Goal: Task Accomplishment & Management: Manage account settings

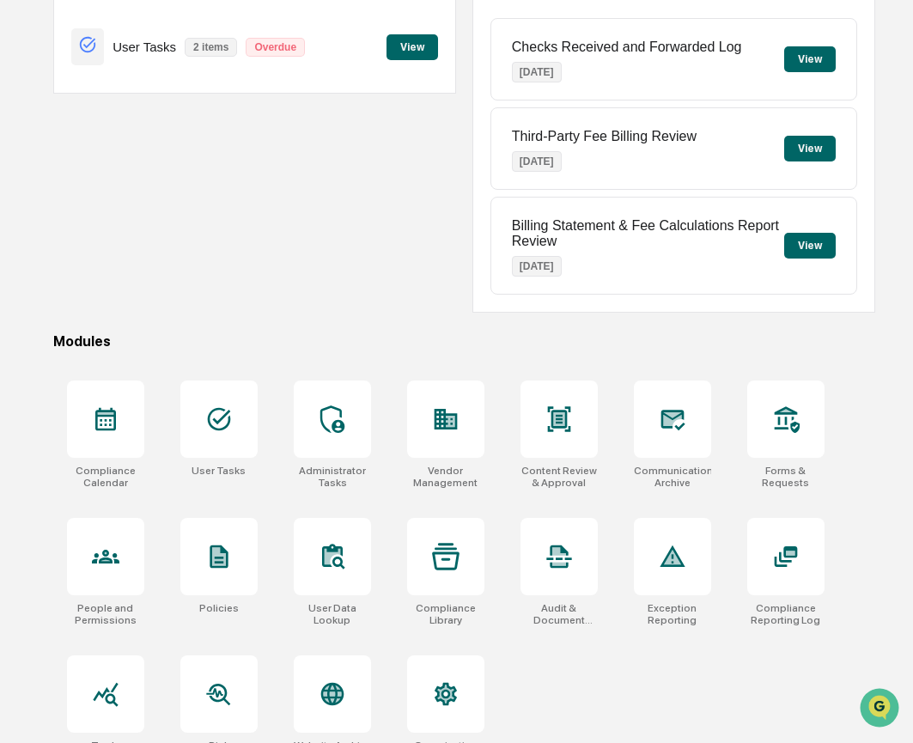
scroll to position [243, 0]
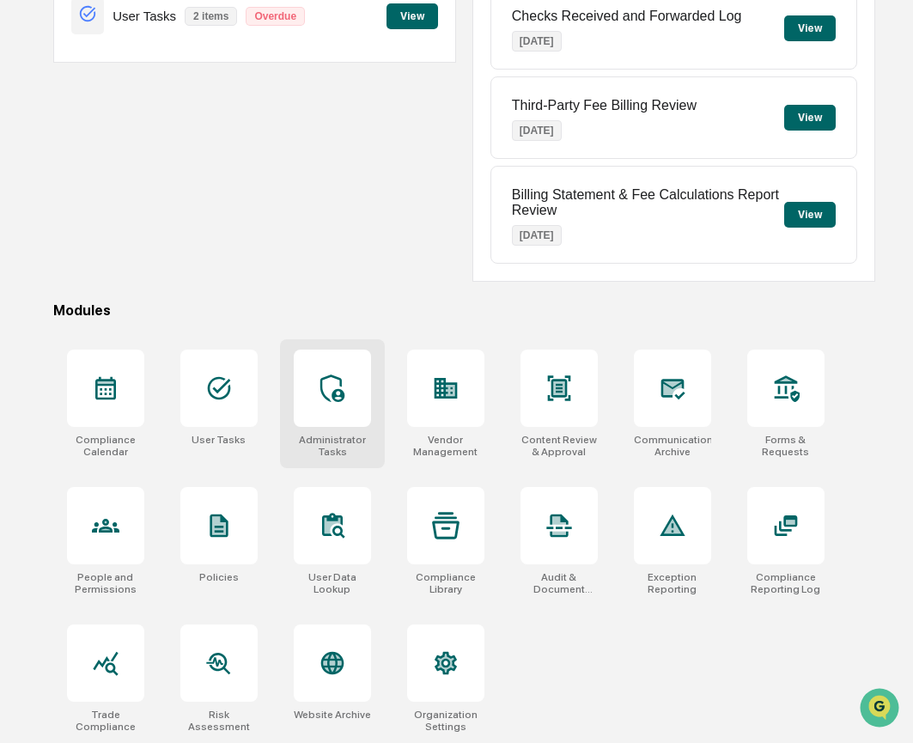
click at [361, 383] on div at bounding box center [332, 388] width 77 height 77
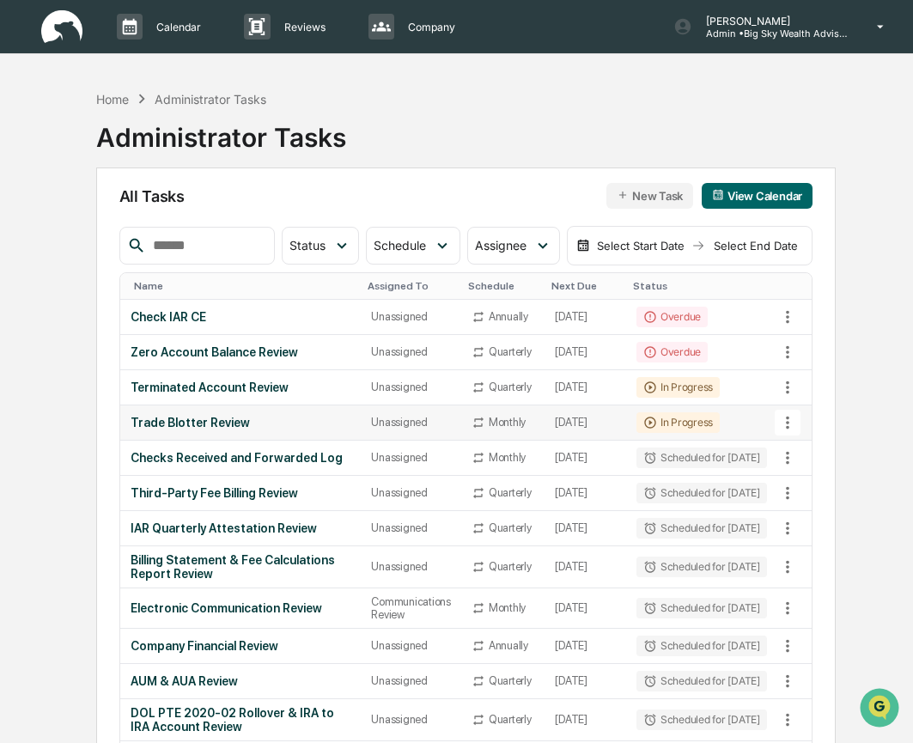
click at [790, 432] on icon at bounding box center [787, 422] width 19 height 19
click at [665, 442] on div at bounding box center [456, 371] width 913 height 743
click at [569, 441] on td "[DATE]" at bounding box center [585, 422] width 81 height 35
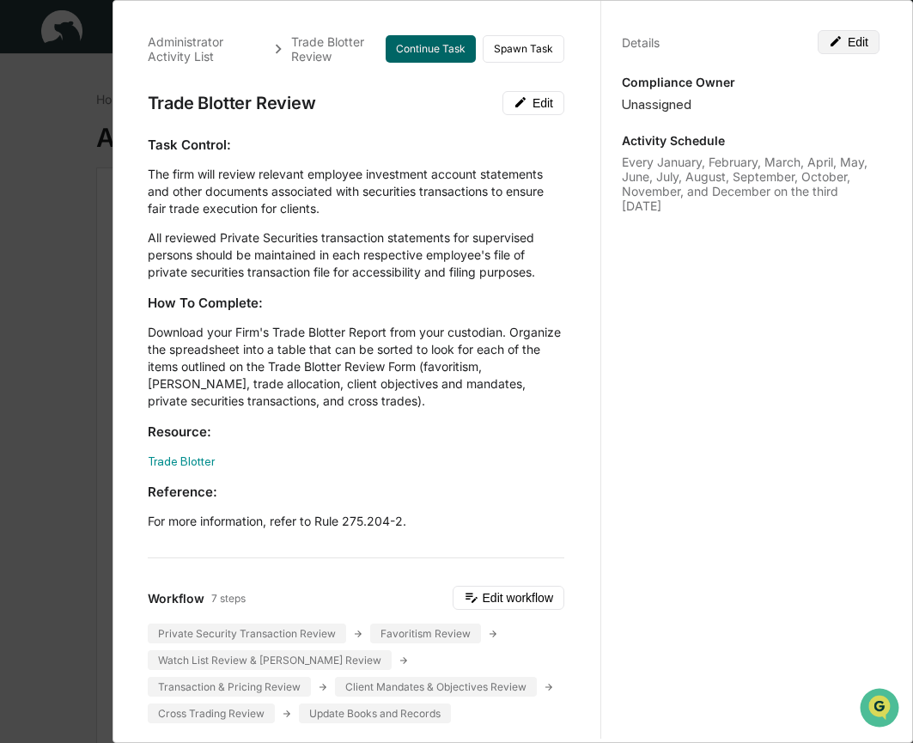
click at [857, 41] on button "Edit" at bounding box center [849, 42] width 62 height 24
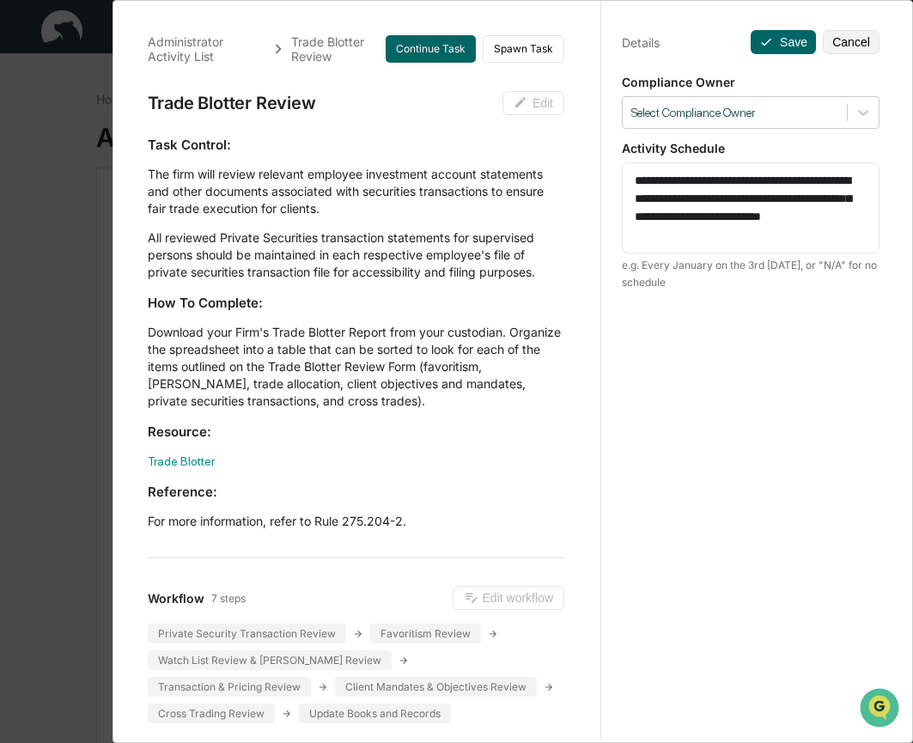
click at [726, 237] on textarea "**********" at bounding box center [751, 208] width 232 height 72
type textarea "**********"
click at [786, 43] on button "Save" at bounding box center [783, 42] width 65 height 24
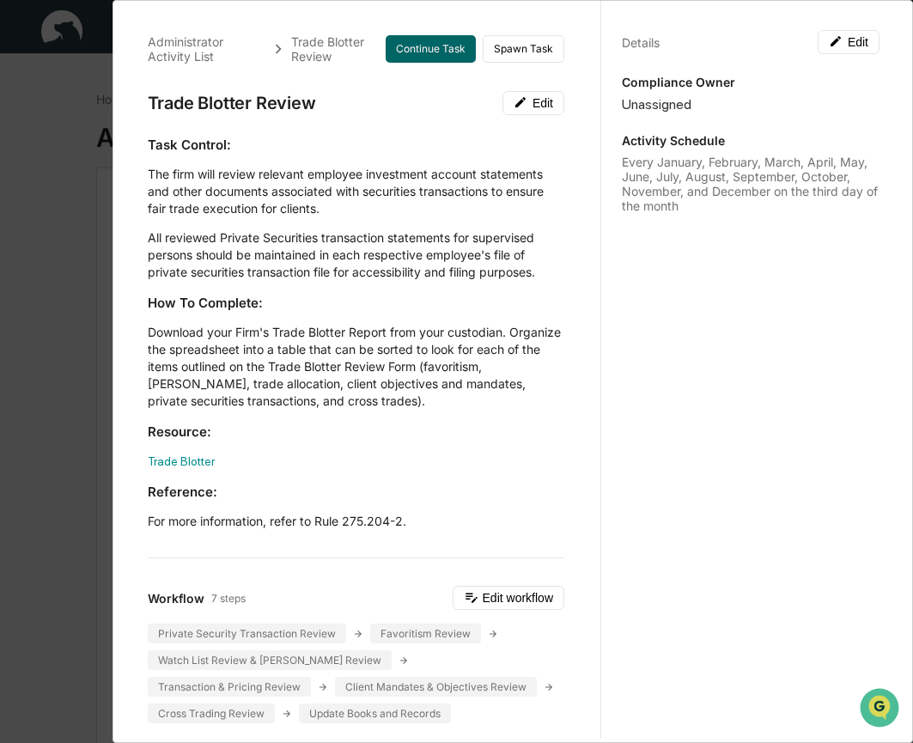
click at [765, 303] on div "Details Edit Compliance Owner Unassigned Activity Schedule Every January, Febru…" at bounding box center [751, 388] width 300 height 784
click at [62, 302] on div "Administrator Activity List Trade Blotter Review Continue Task Spawn Task Trade…" at bounding box center [456, 371] width 913 height 743
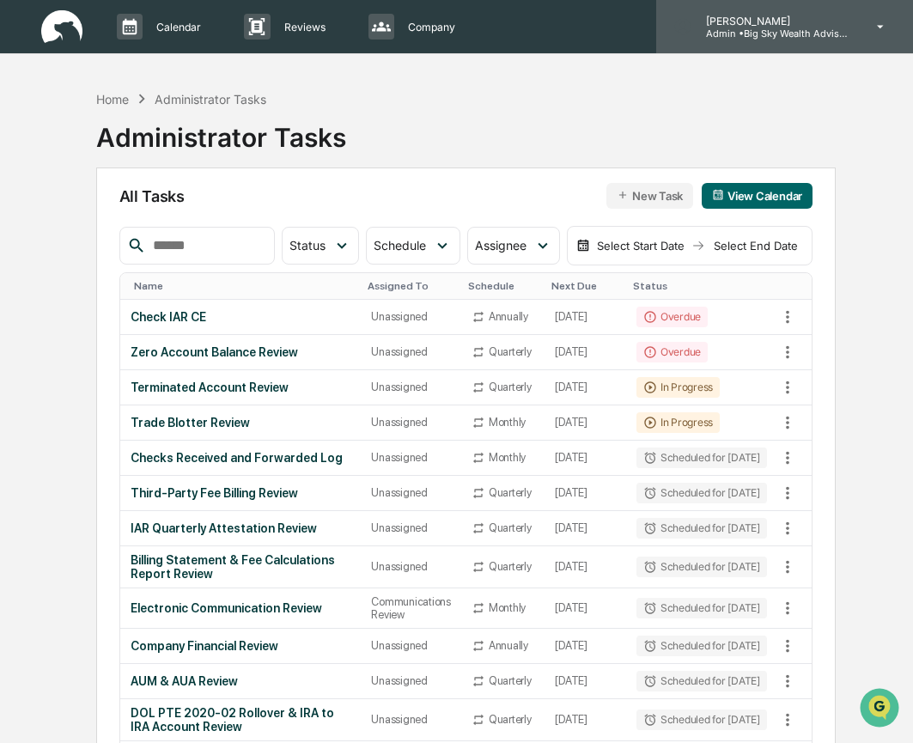
click at [862, 22] on div "[PERSON_NAME] Admin • Big Sky Wealth Advisors" at bounding box center [784, 26] width 257 height 53
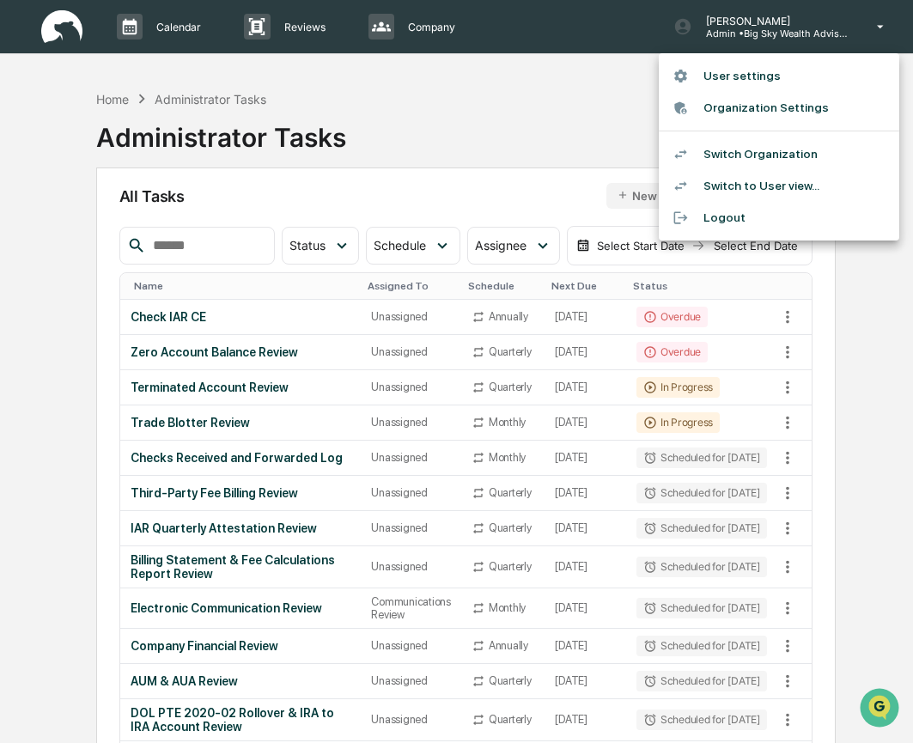
click at [758, 224] on li "Logout" at bounding box center [779, 218] width 241 height 32
